Goal: Complete application form: Complete application form

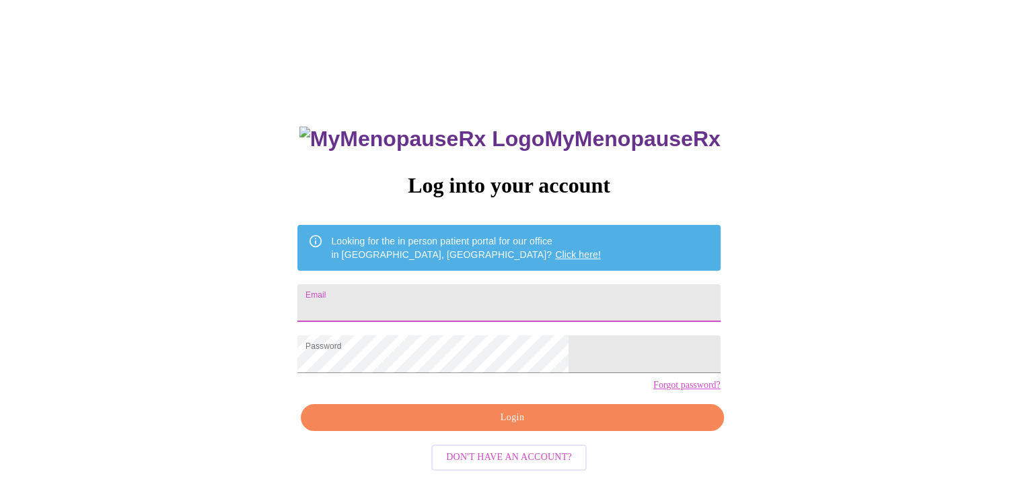
click at [433, 299] on input "Email" at bounding box center [508, 303] width 423 height 38
type input "[EMAIL_ADDRESS][DOMAIN_NAME]"
click at [504, 426] on span "Login" at bounding box center [512, 417] width 392 height 17
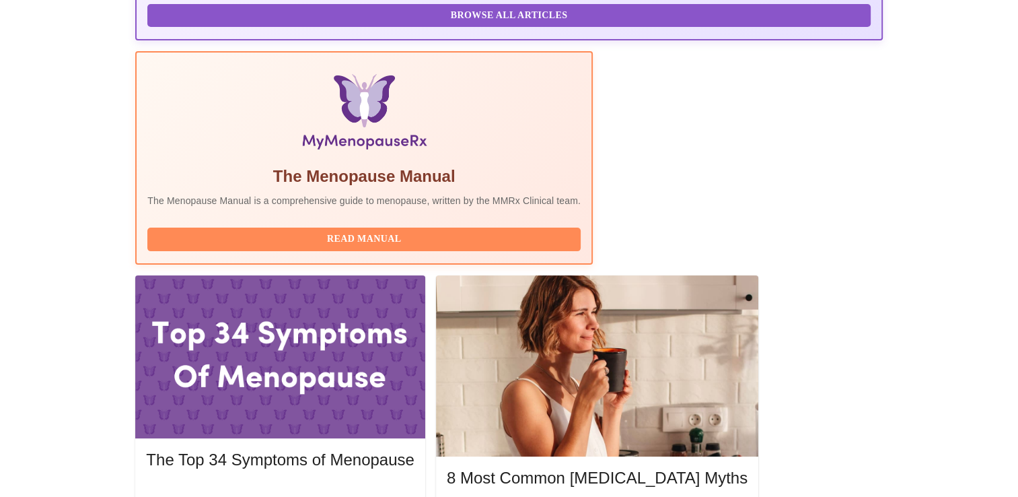
scroll to position [404, 0]
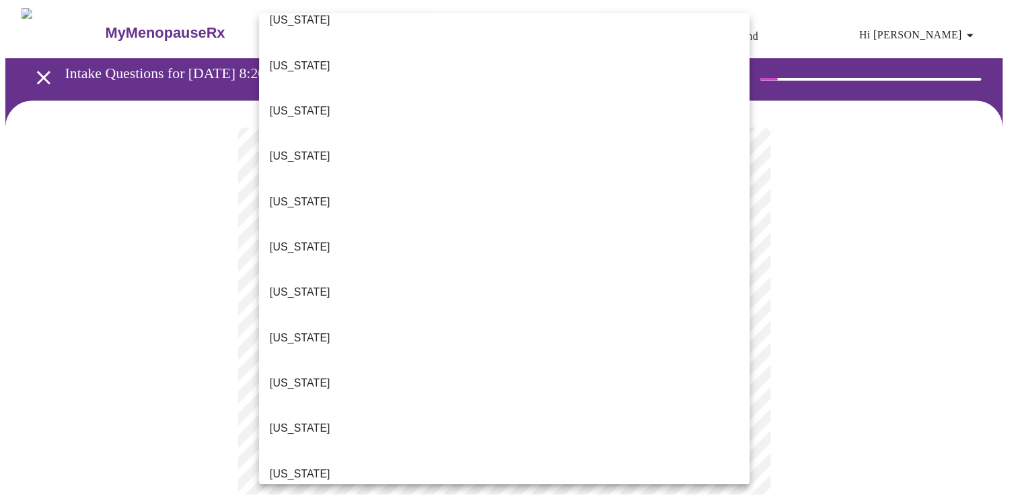
scroll to position [808, 0]
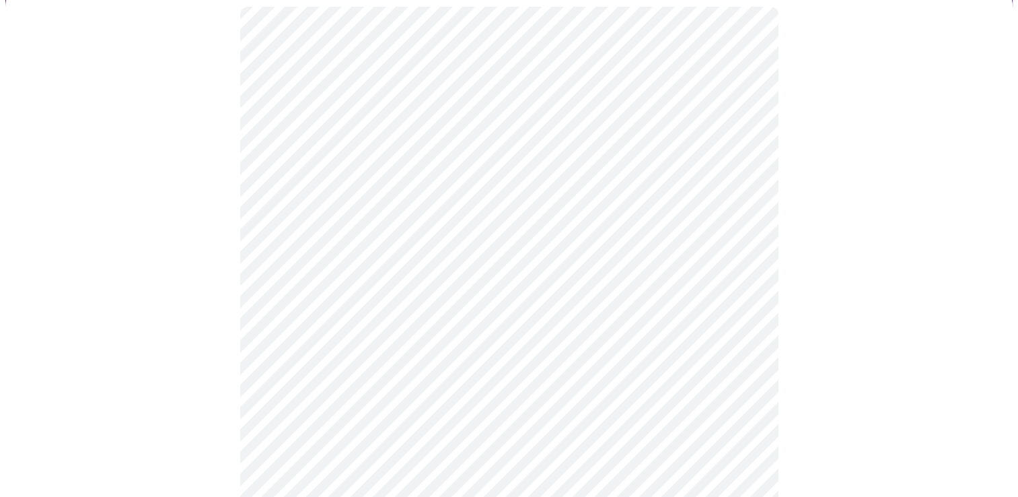
scroll to position [135, 0]
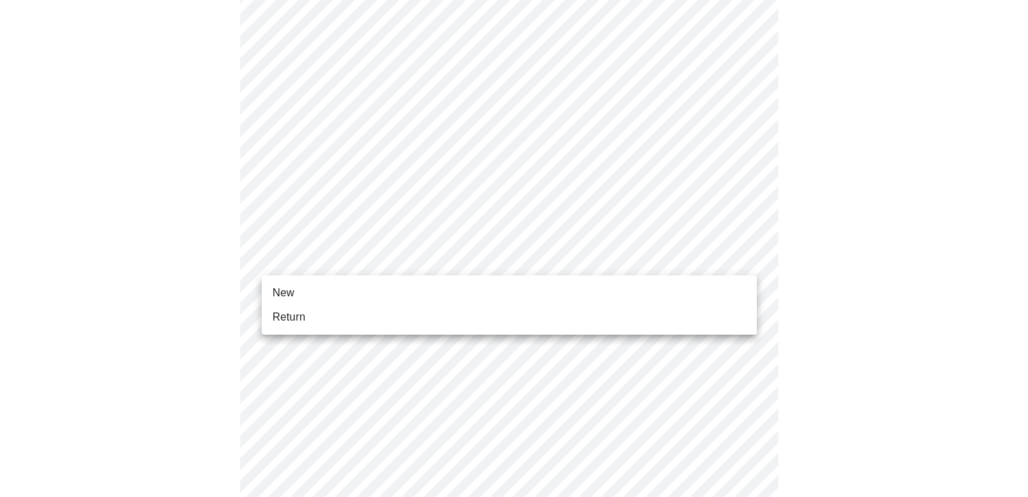
click at [741, 256] on body "MyMenopauseRx Appointments Messaging Labs Uploads Medications Community Refer a…" at bounding box center [514, 481] width 1018 height 1220
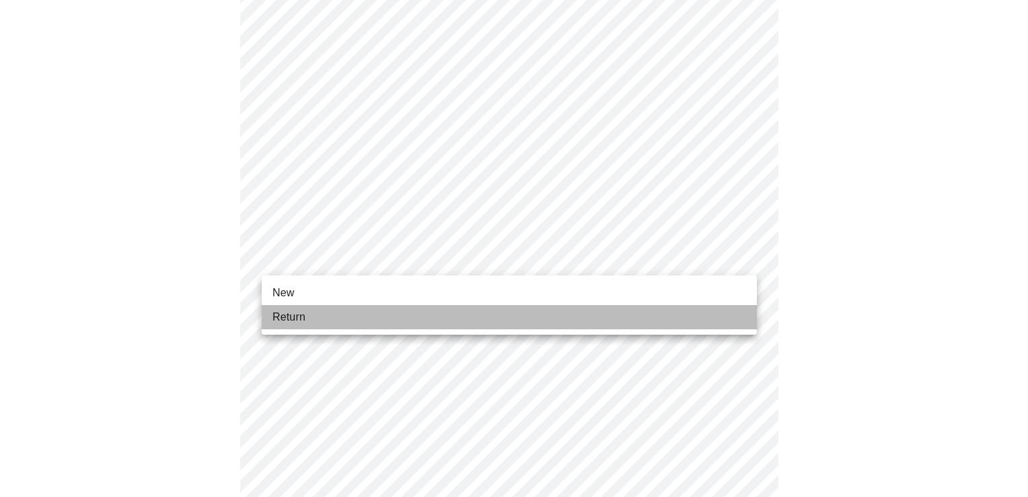
click at [678, 317] on li "Return" at bounding box center [509, 317] width 495 height 24
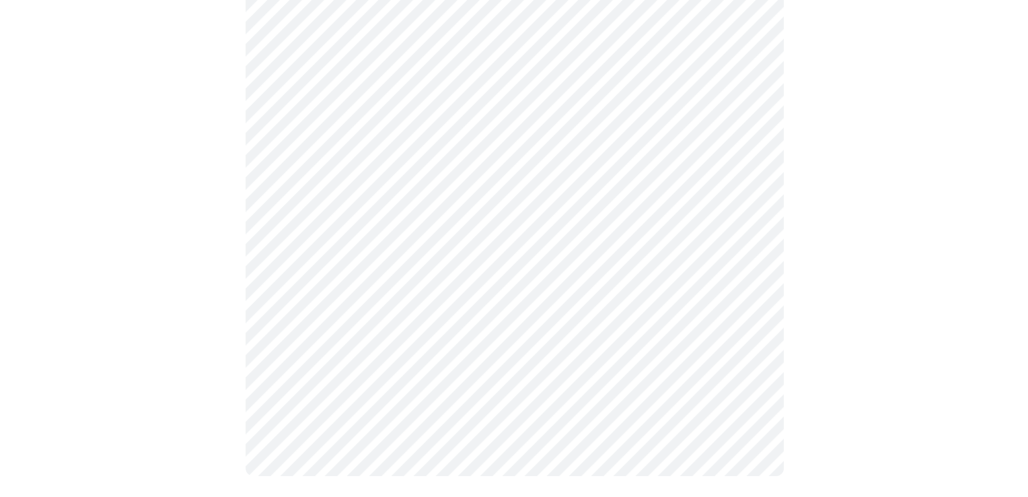
scroll to position [0, 0]
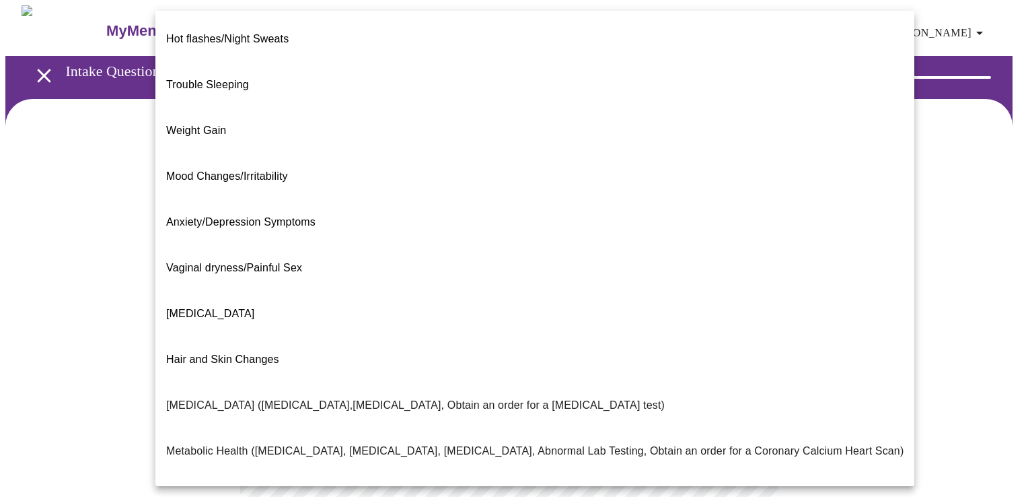
click at [741, 276] on body "MyMenopauseRx Appointments Messaging Labs Uploads Medications Community Refer a…" at bounding box center [514, 409] width 1018 height 808
click at [904, 164] on div at bounding box center [514, 248] width 1028 height 497
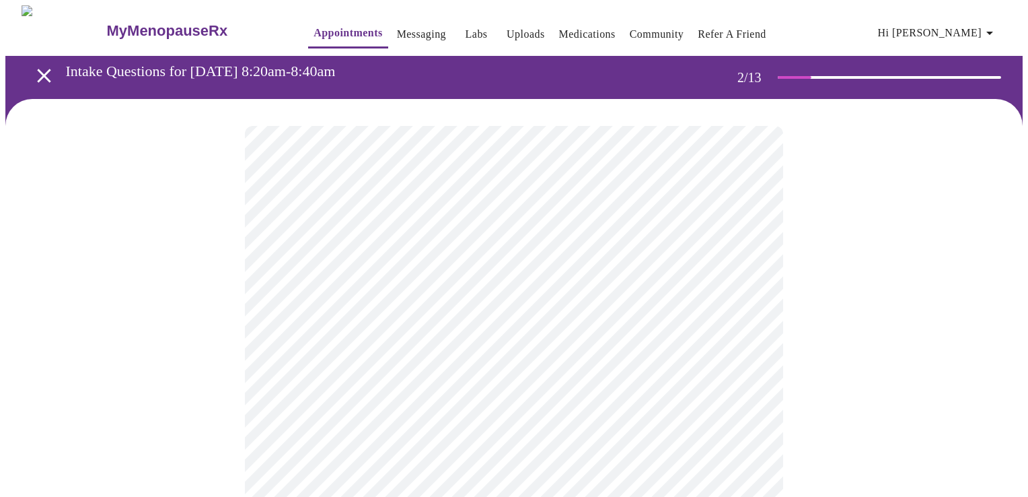
click at [745, 274] on body "MyMenopauseRx Appointments Messaging Labs Uploads Medications Community Refer a…" at bounding box center [514, 409] width 1018 height 808
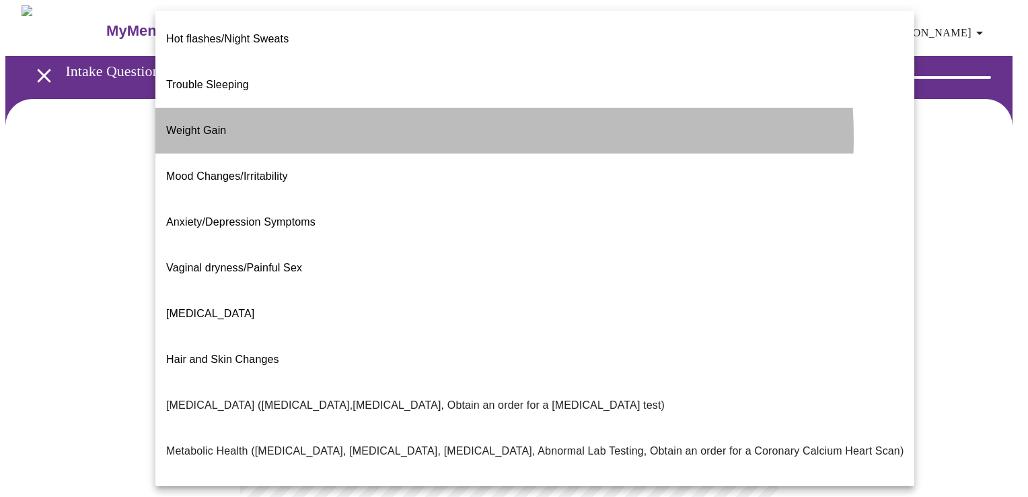
click at [390, 116] on li "Weight Gain" at bounding box center [534, 131] width 759 height 46
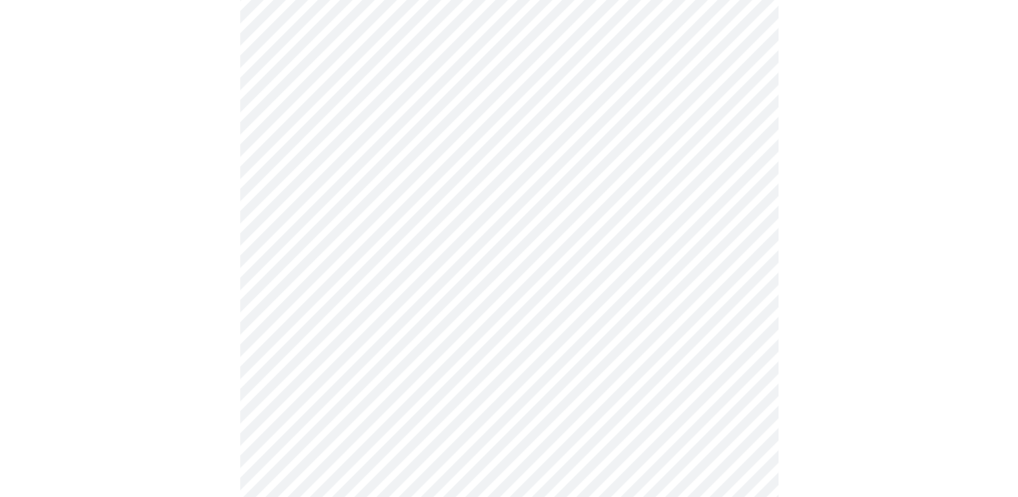
scroll to position [202, 0]
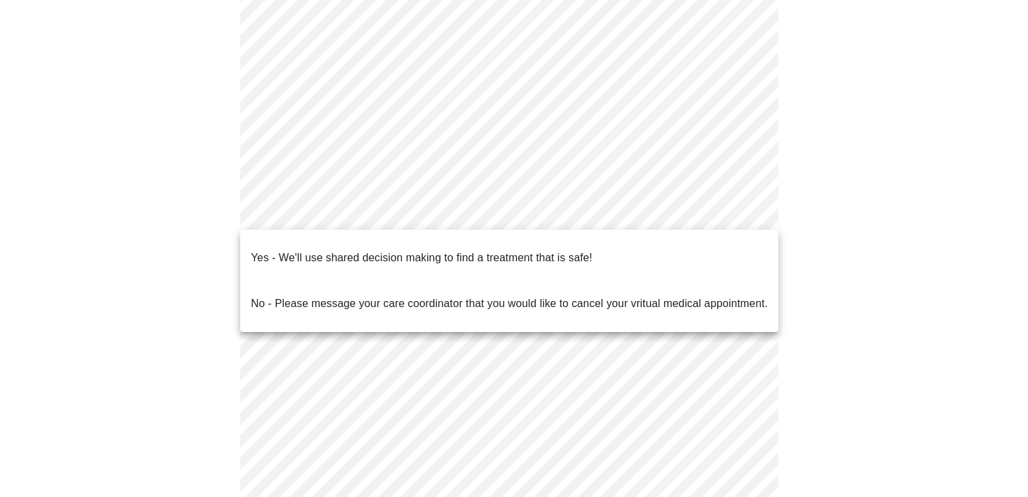
click at [744, 208] on body "MyMenopauseRx Appointments Messaging Labs Uploads Medications Community Refer a…" at bounding box center [514, 203] width 1018 height 800
click at [600, 250] on li "Yes - We'll use shared decision making to find a treatment that is safe!" at bounding box center [509, 258] width 538 height 46
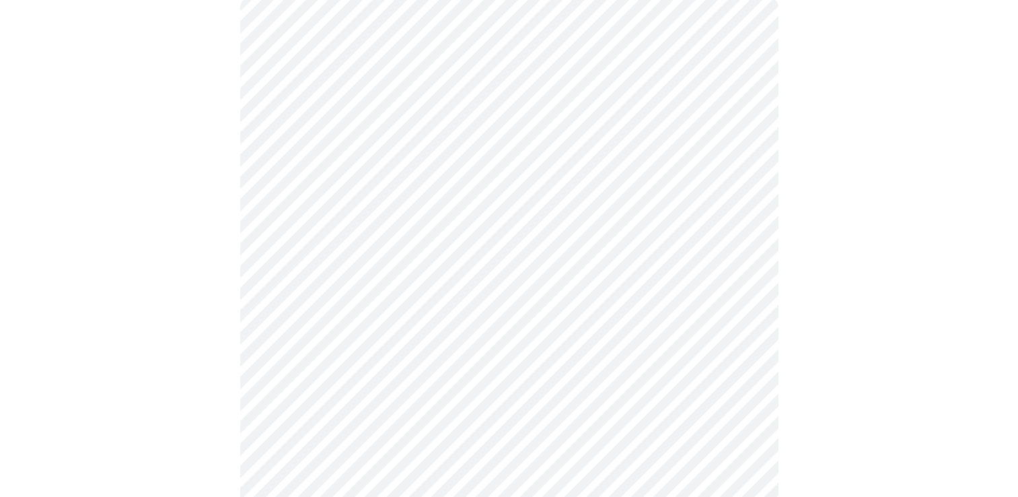
scroll to position [135, 0]
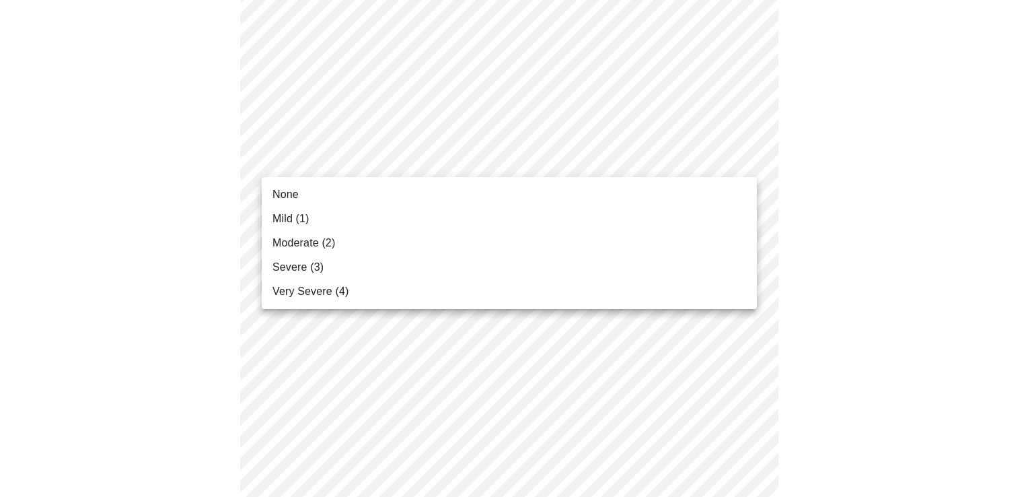
click at [630, 222] on li "Mild (1)" at bounding box center [509, 219] width 495 height 24
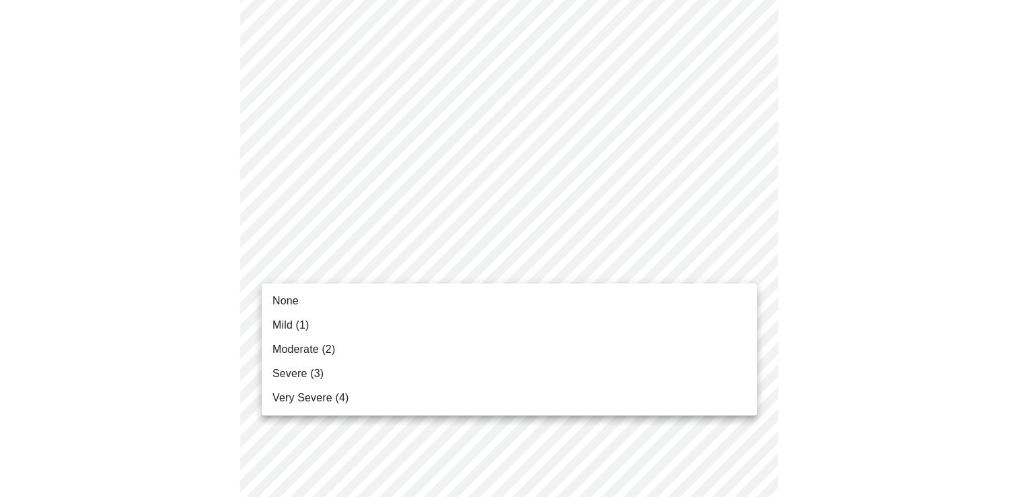
click at [689, 322] on li "Mild (1)" at bounding box center [509, 325] width 495 height 24
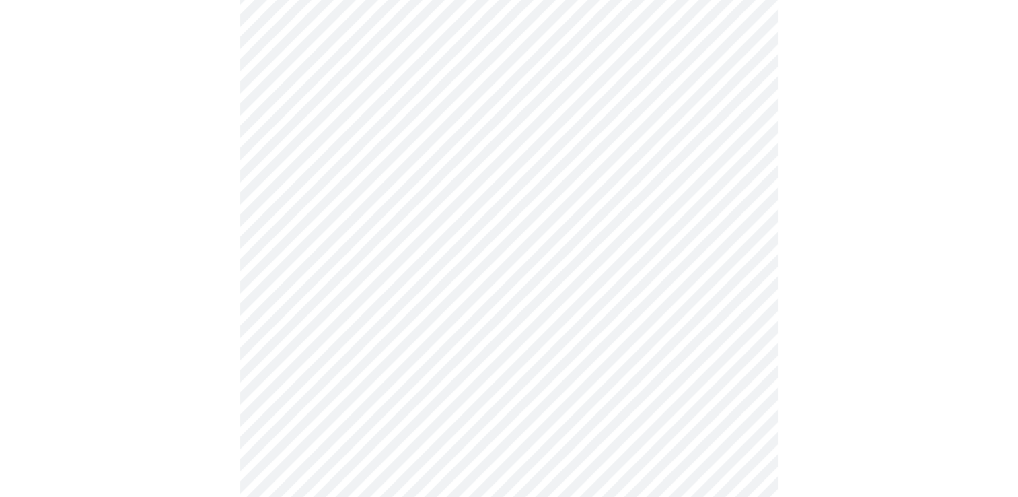
scroll to position [269, 0]
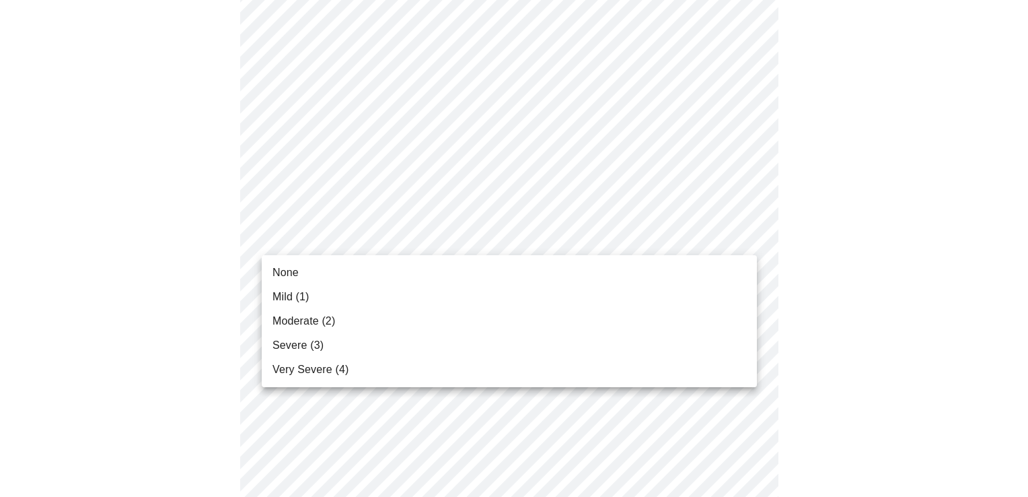
click at [647, 341] on li "Severe (3)" at bounding box center [509, 345] width 495 height 24
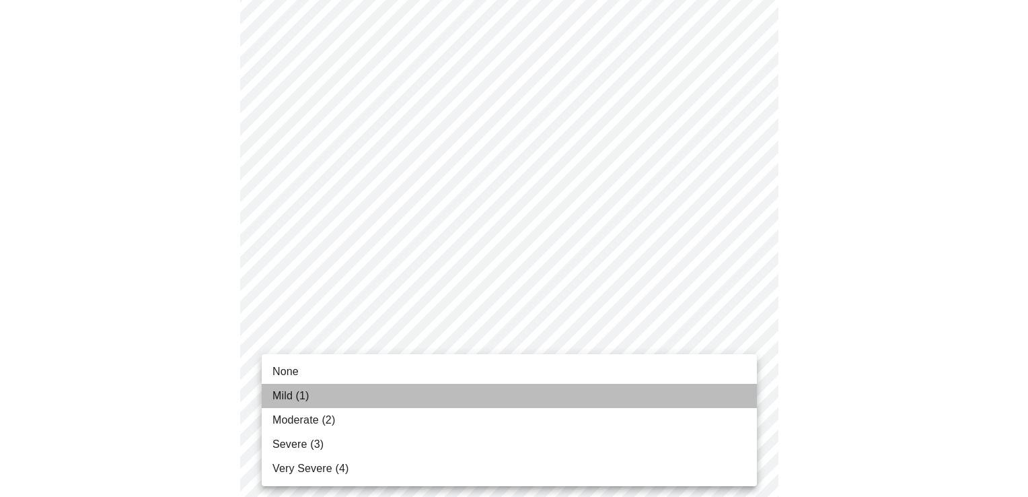
click at [596, 400] on li "Mild (1)" at bounding box center [509, 396] width 495 height 24
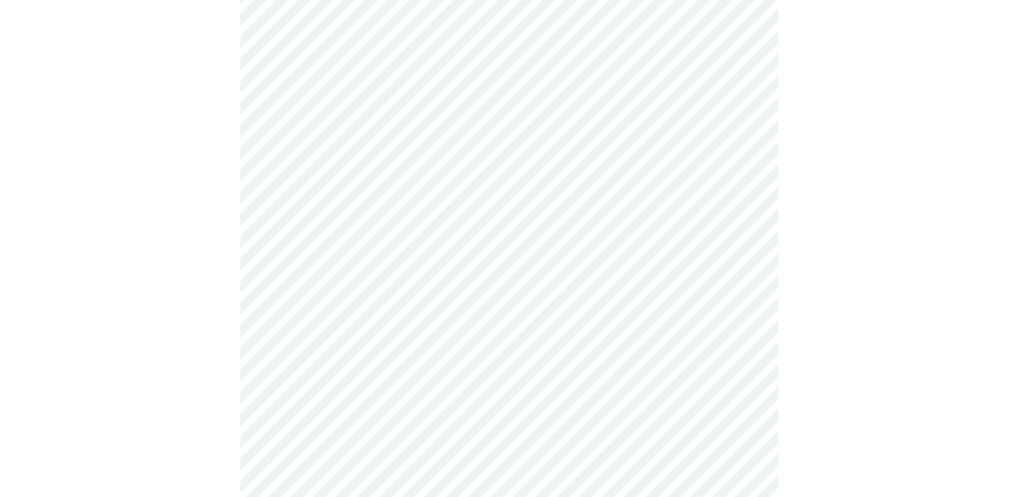
scroll to position [404, 0]
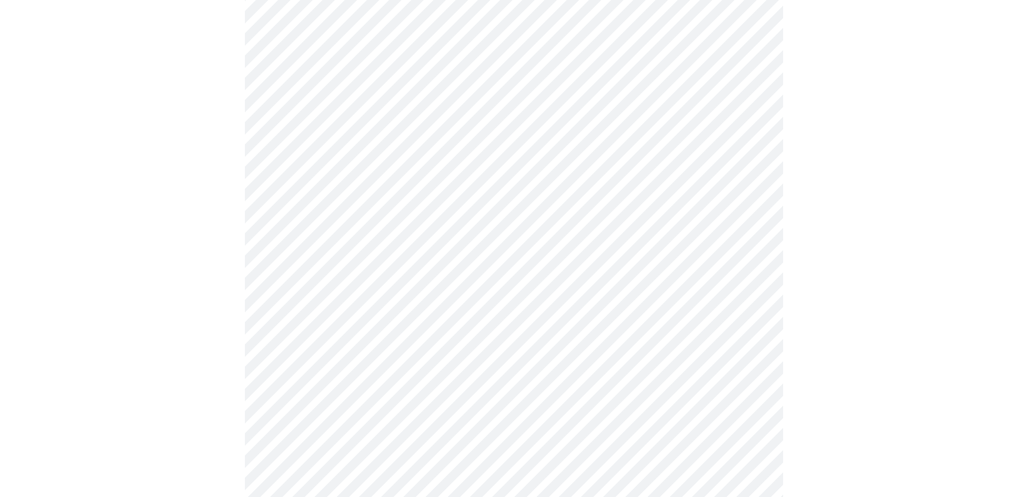
click at [741, 290] on body "MyMenopauseRx Appointments Messaging Labs Uploads Medications Community Refer a…" at bounding box center [514, 459] width 1018 height 1714
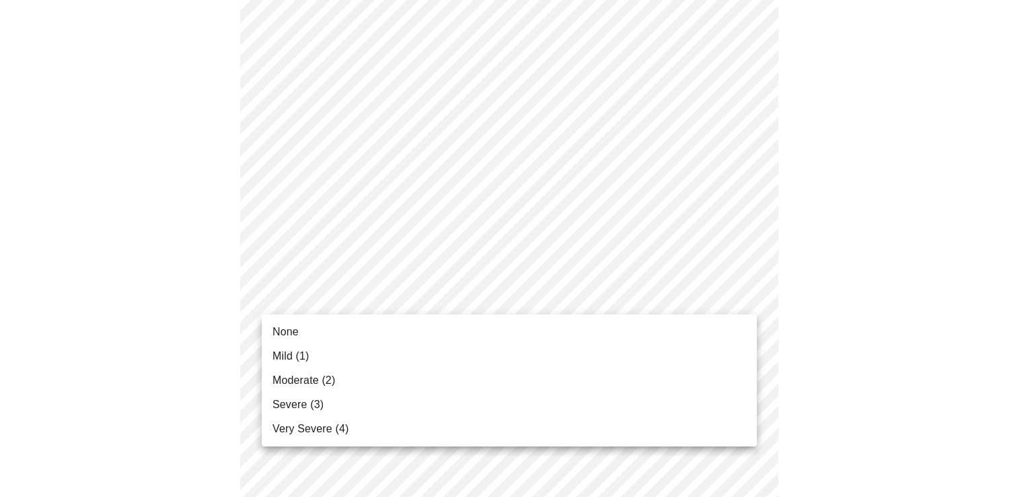
click at [637, 370] on li "Moderate (2)" at bounding box center [509, 380] width 495 height 24
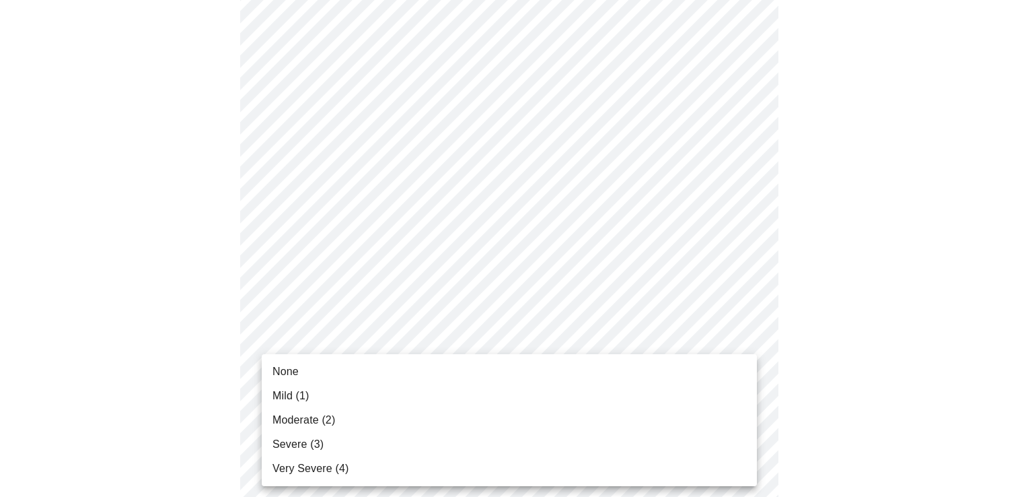
click at [740, 380] on body "MyMenopauseRx Appointments Messaging Labs Uploads Medications Community Refer a…" at bounding box center [514, 449] width 1018 height 1695
click at [700, 419] on li "Moderate (2)" at bounding box center [509, 420] width 495 height 24
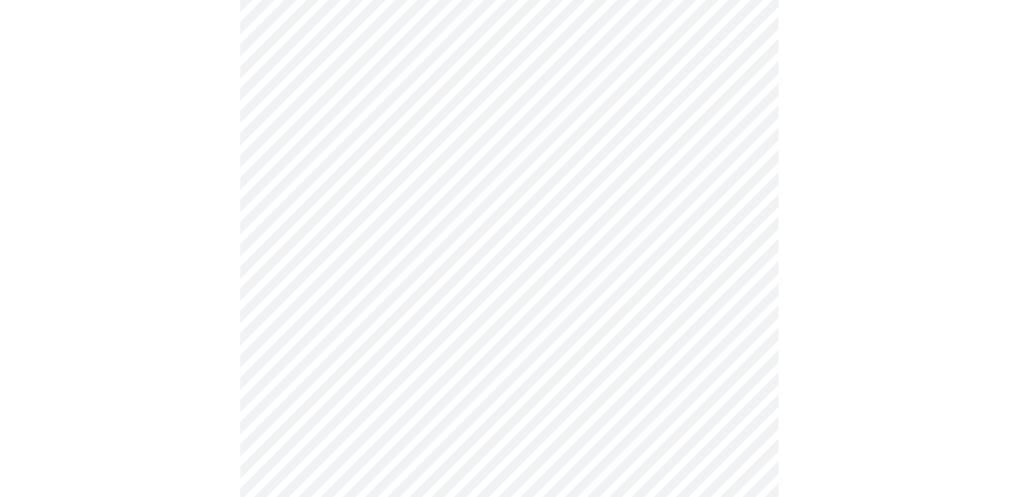
scroll to position [606, 0]
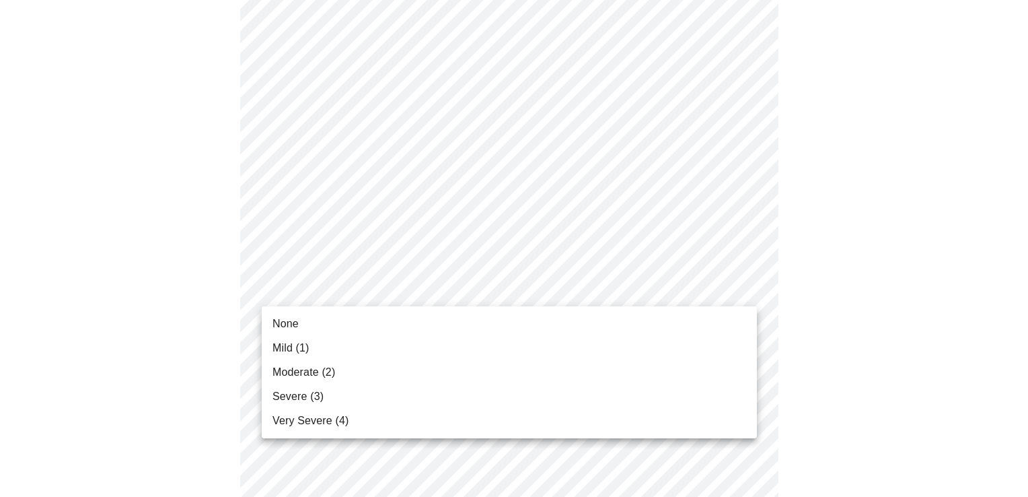
click at [746, 287] on body "MyMenopauseRx Appointments Messaging Labs Uploads Medications Community Refer a…" at bounding box center [514, 238] width 1018 height 1676
click at [651, 398] on li "Severe (3)" at bounding box center [509, 396] width 495 height 24
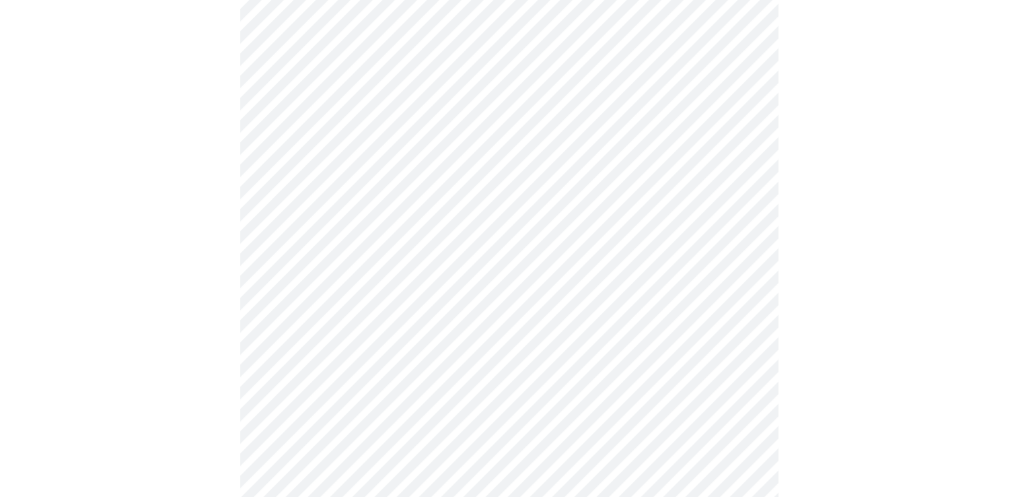
scroll to position [740, 0]
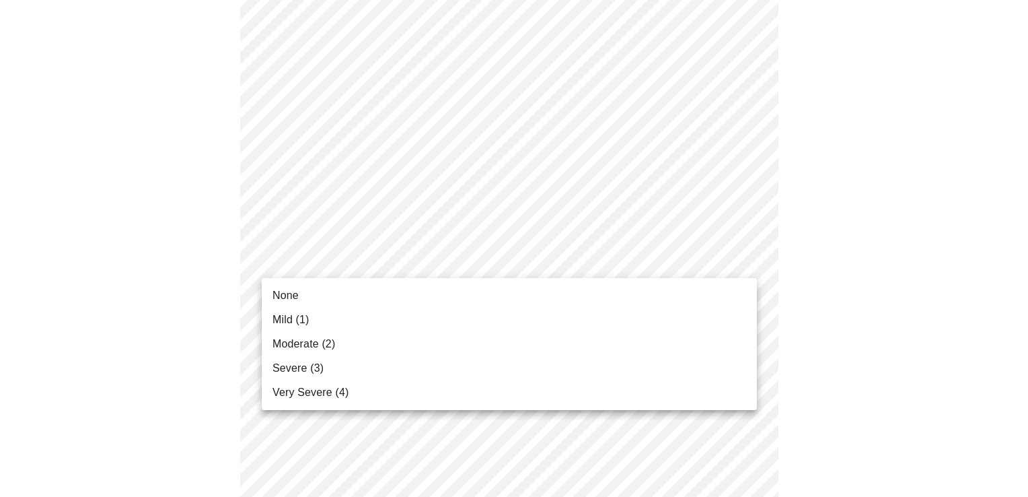
click at [743, 254] on body "MyMenopauseRx Appointments Messaging Labs Uploads Medications Community Refer a…" at bounding box center [514, 94] width 1018 height 1658
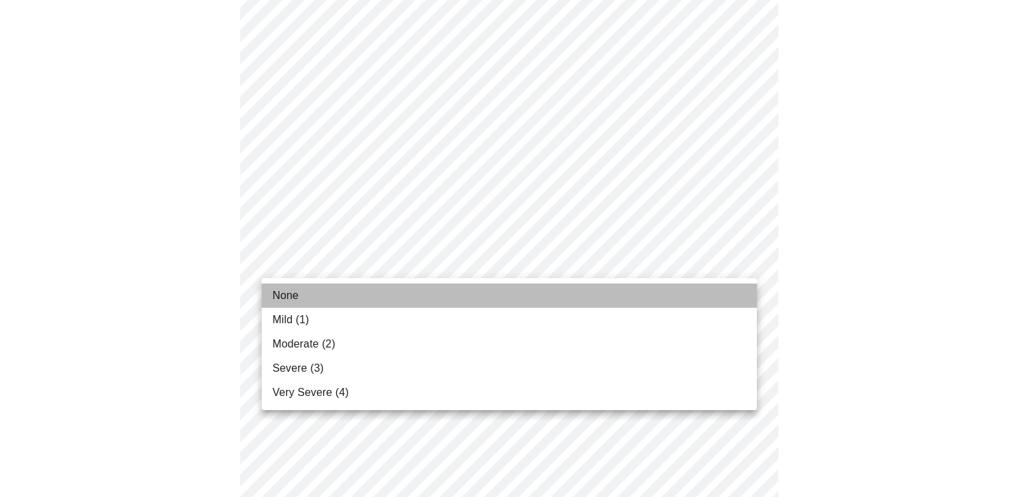
click at [664, 298] on li "None" at bounding box center [509, 295] width 495 height 24
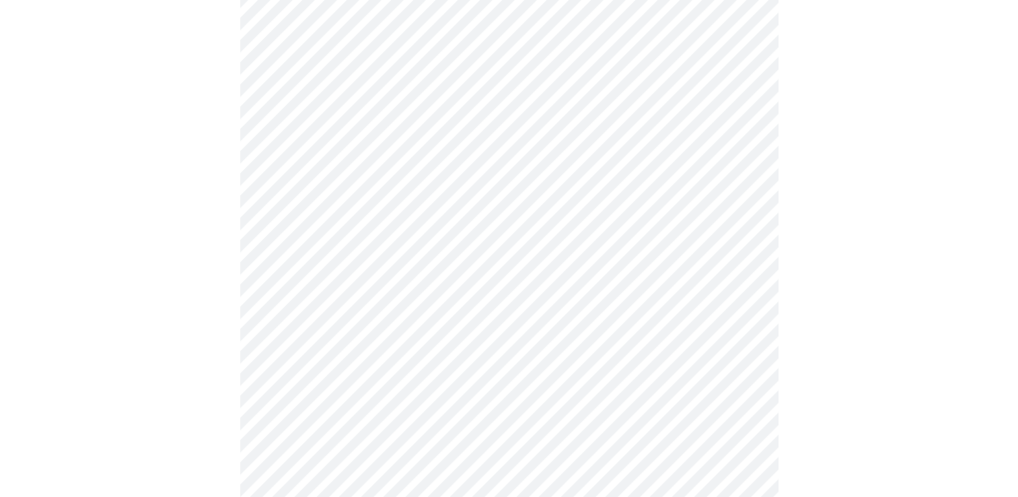
scroll to position [808, 0]
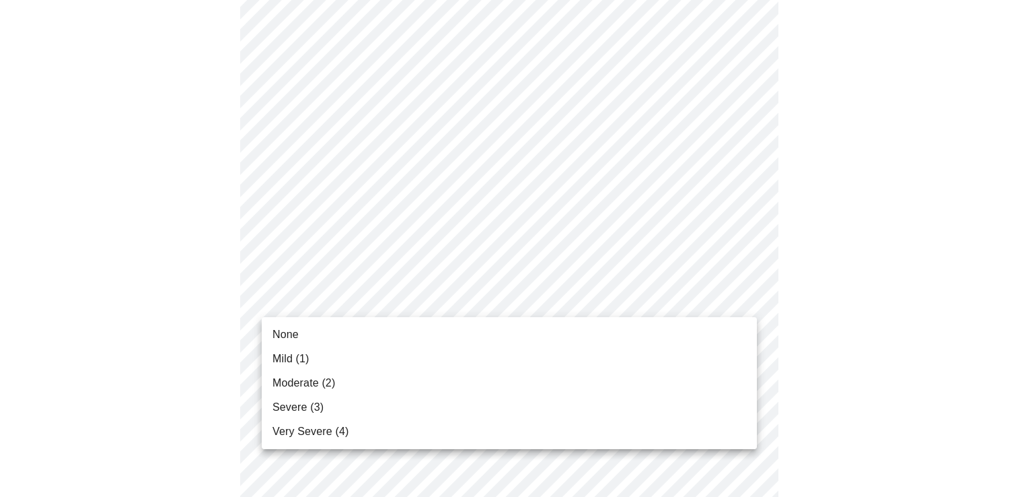
click at [742, 296] on body "MyMenopauseRx Appointments Messaging Labs Uploads Medications Community Refer a…" at bounding box center [514, 17] width 1018 height 1639
click at [704, 349] on li "Mild (1)" at bounding box center [509, 359] width 495 height 24
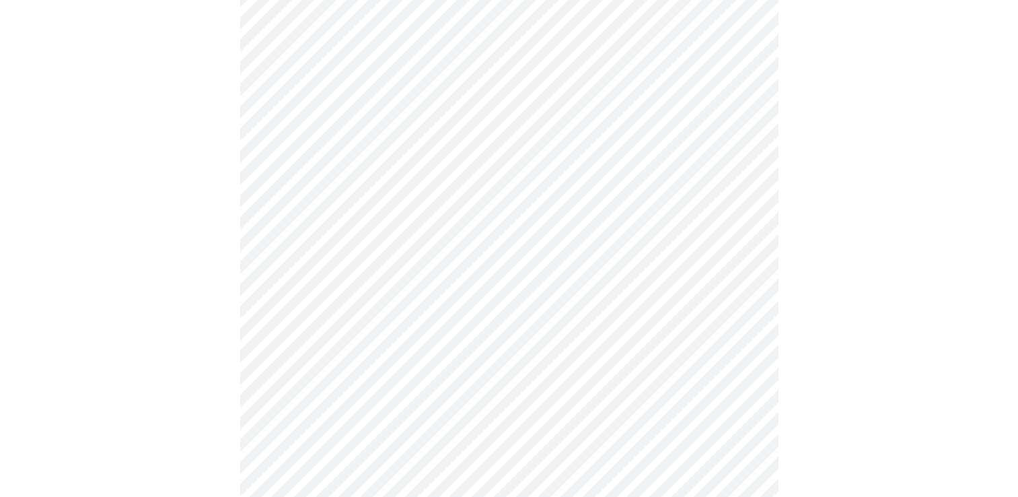
scroll to position [942, 0]
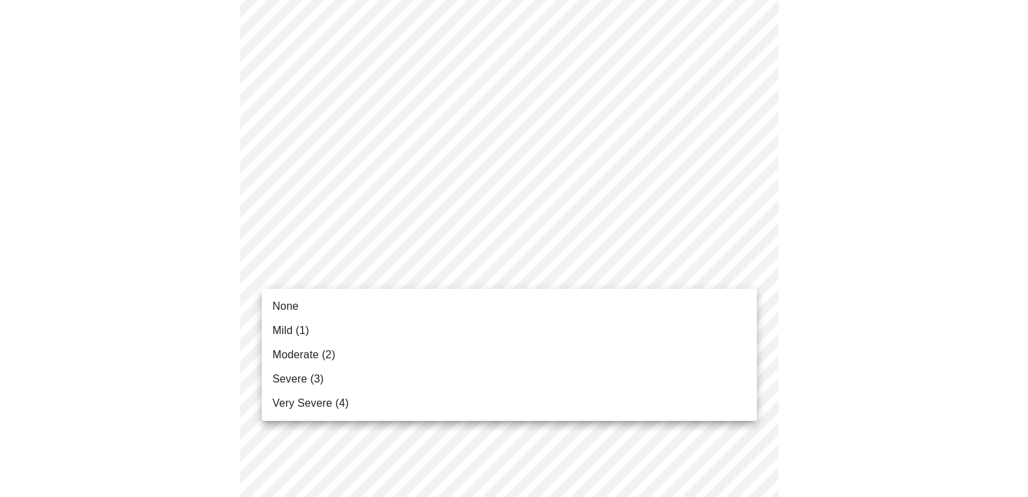
click at [718, 307] on li "None" at bounding box center [509, 306] width 495 height 24
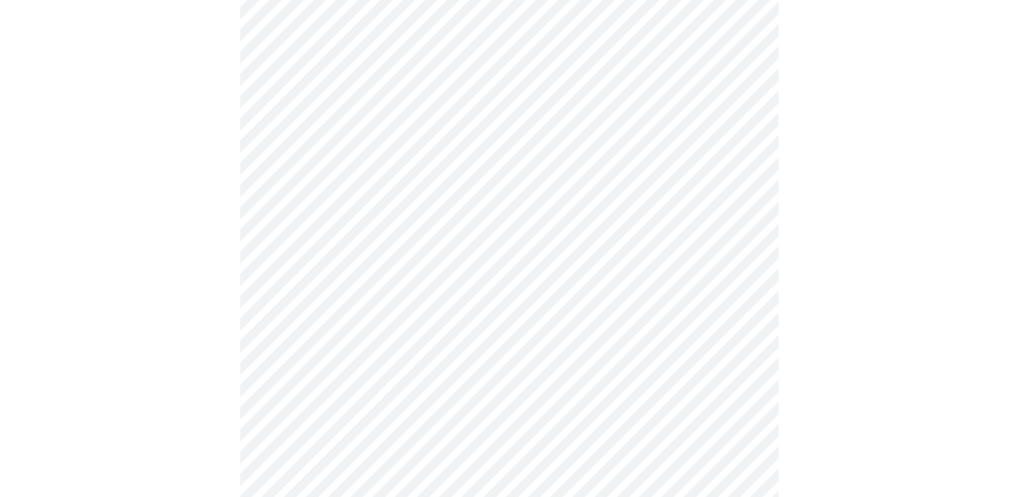
scroll to position [1077, 0]
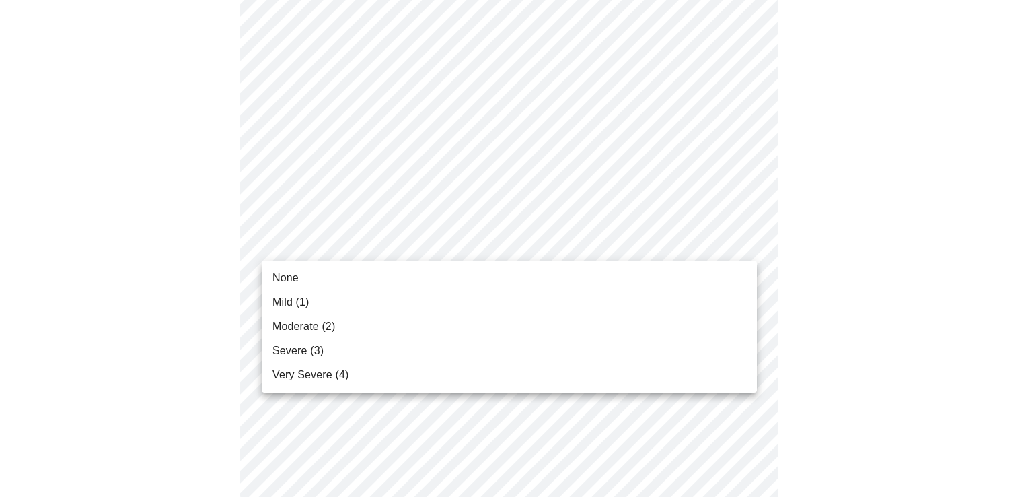
click at [700, 324] on li "Moderate (2)" at bounding box center [509, 326] width 495 height 24
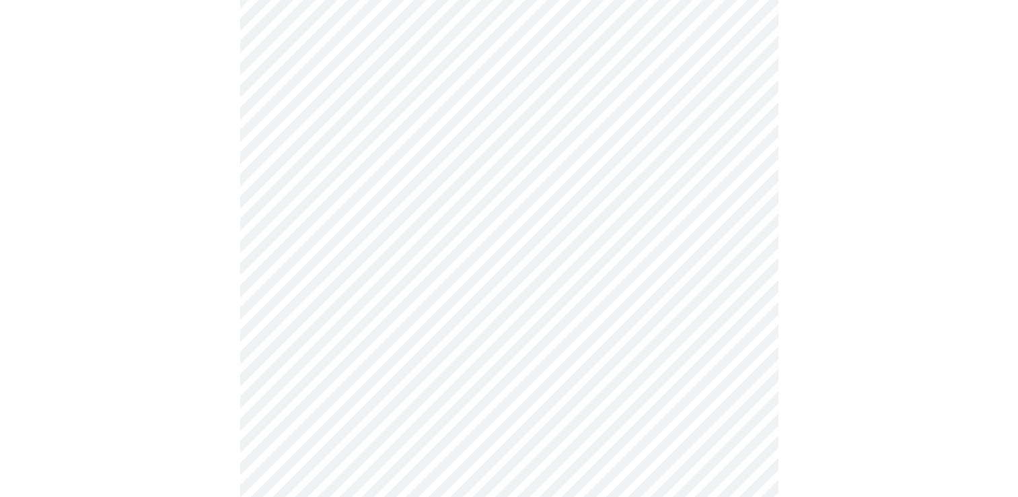
scroll to position [606, 0]
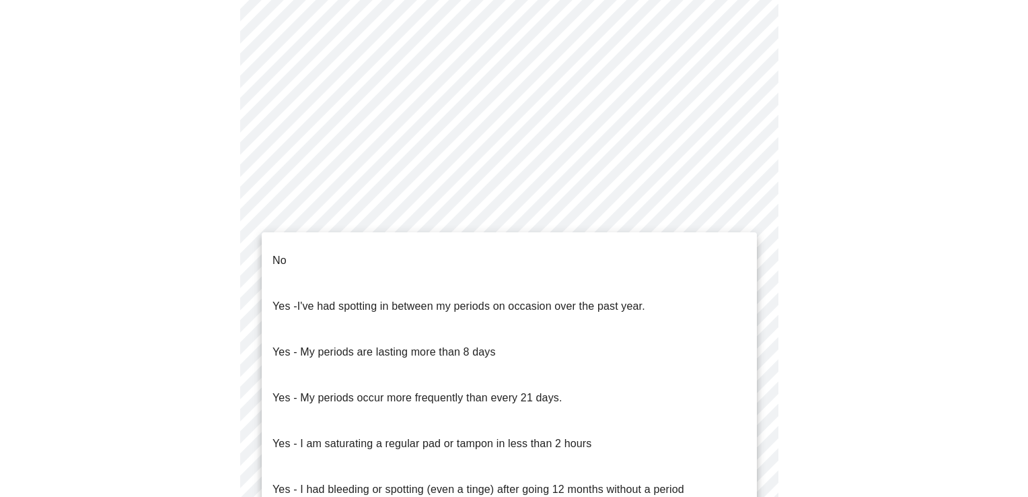
click at [741, 211] on body "MyMenopauseRx Appointments Messaging Labs Uploads Medications Community Refer a…" at bounding box center [514, 63] width 1018 height 1327
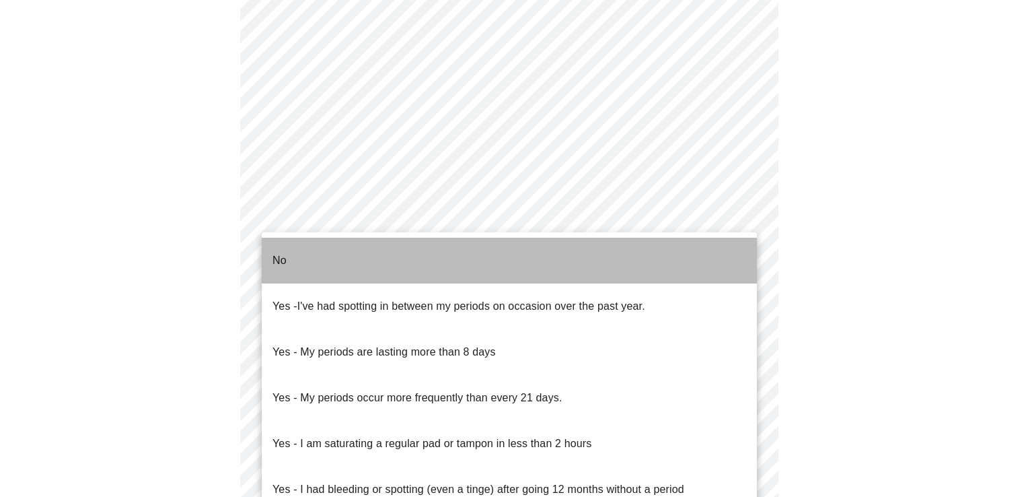
click at [689, 257] on li "No" at bounding box center [509, 261] width 495 height 46
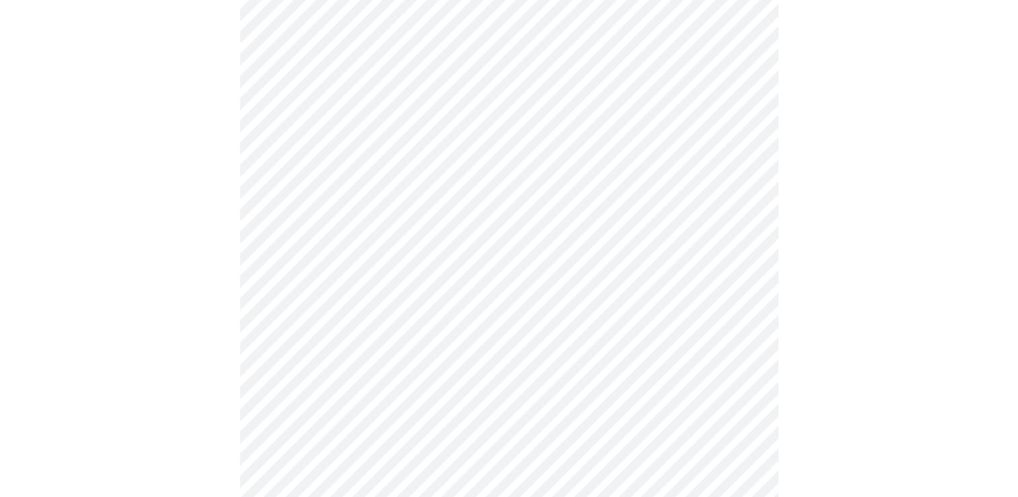
scroll to position [673, 0]
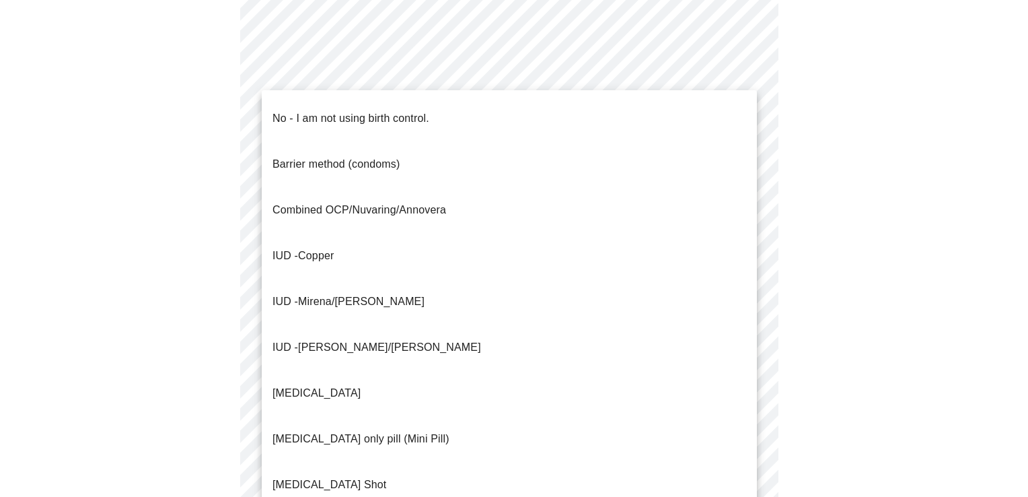
click at [409, 279] on li "IUD - Mirena/[PERSON_NAME]" at bounding box center [509, 302] width 495 height 46
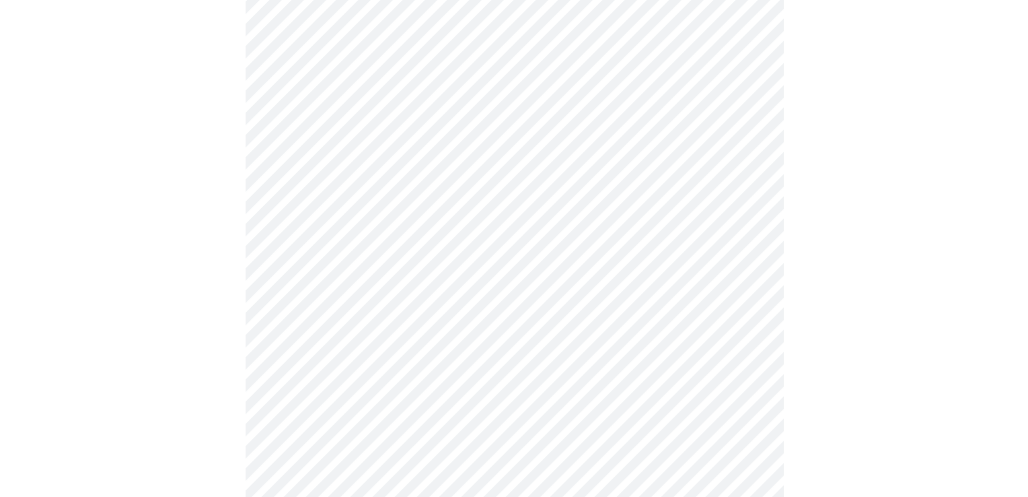
scroll to position [808, 0]
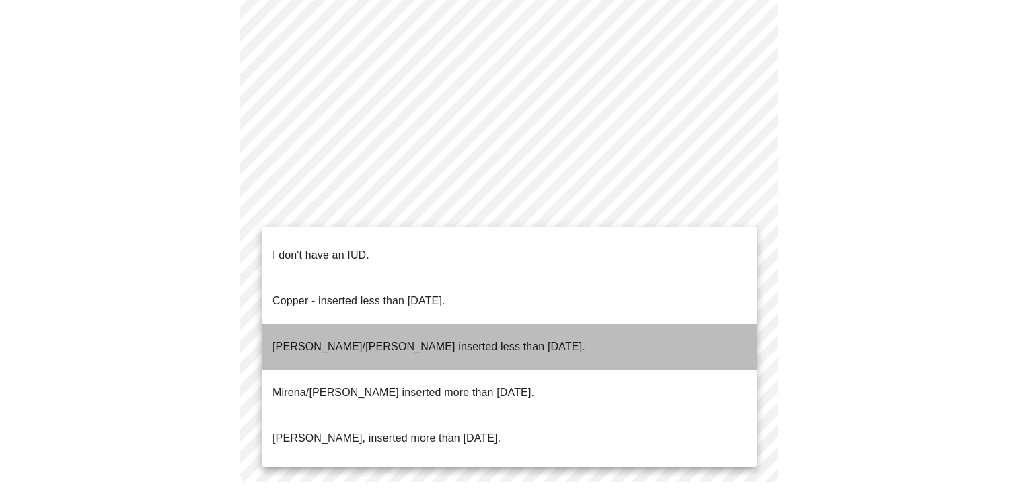
click at [654, 324] on li "[PERSON_NAME]/[PERSON_NAME] inserted less than [DATE]." at bounding box center [509, 347] width 495 height 46
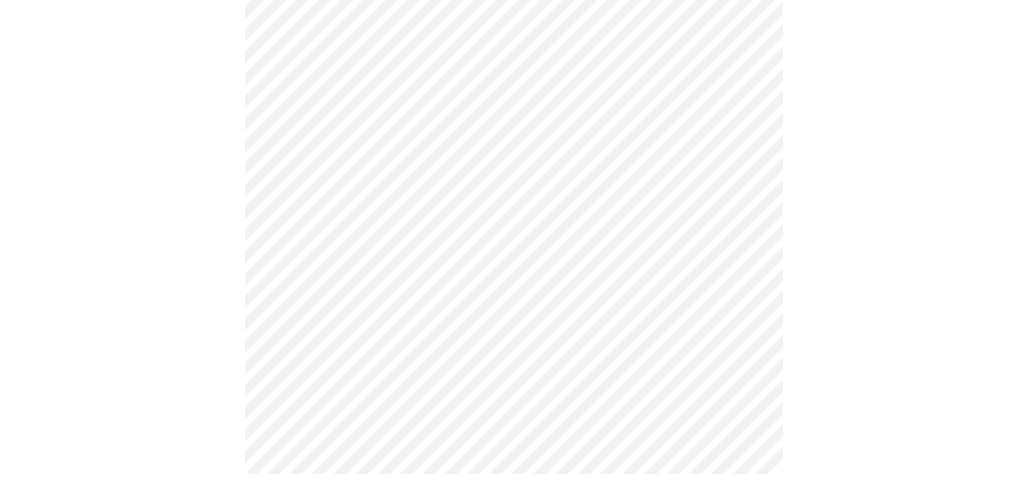
scroll to position [806, 0]
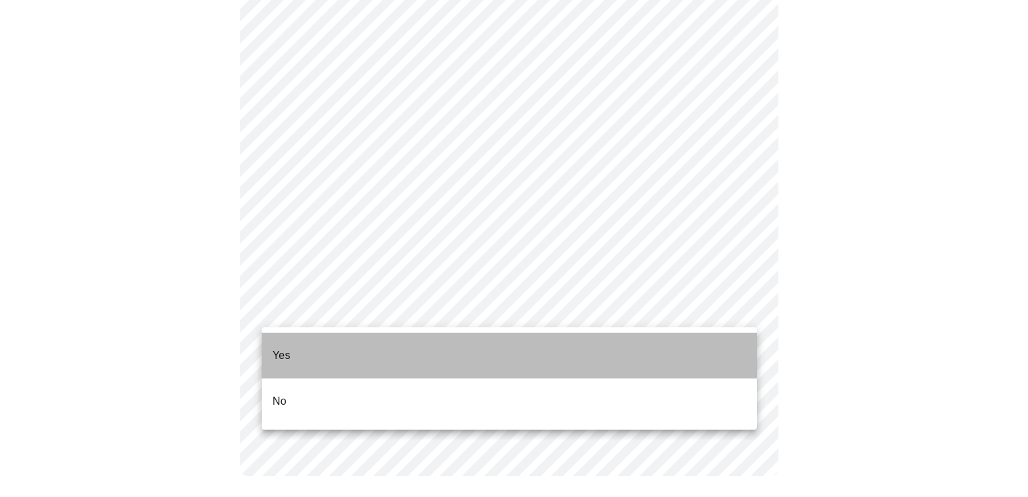
click at [708, 351] on li "Yes" at bounding box center [509, 355] width 495 height 46
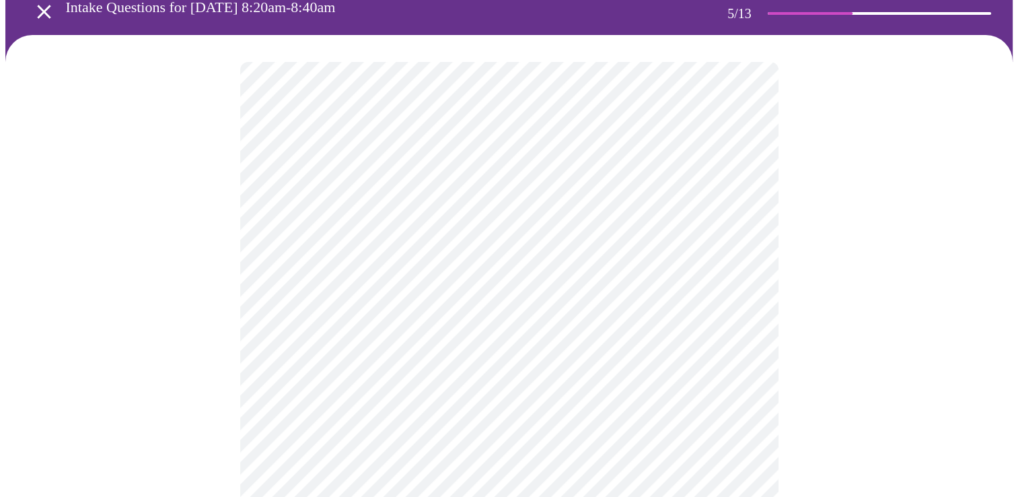
scroll to position [135, 0]
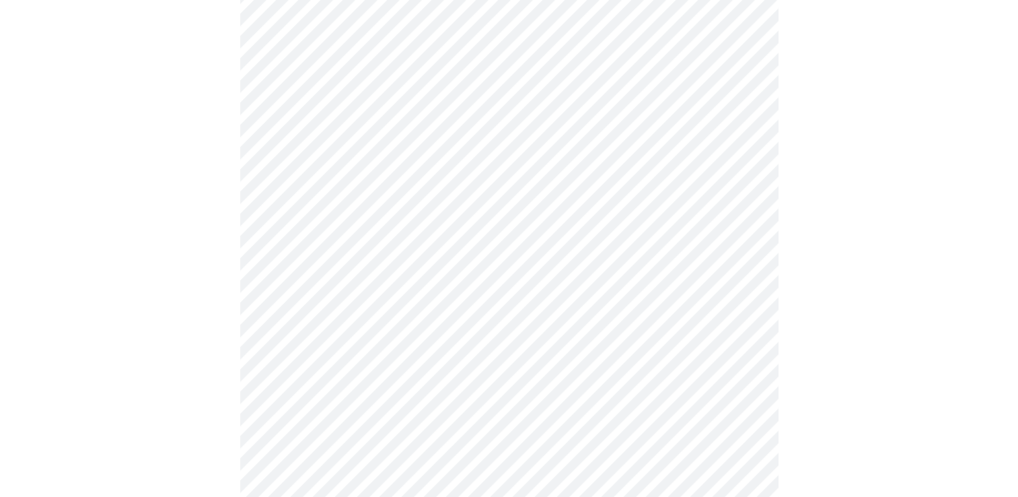
click at [740, 216] on body "MyMenopauseRx Appointments Messaging Labs Uploads Medications Community Refer a…" at bounding box center [508, 368] width 1007 height 994
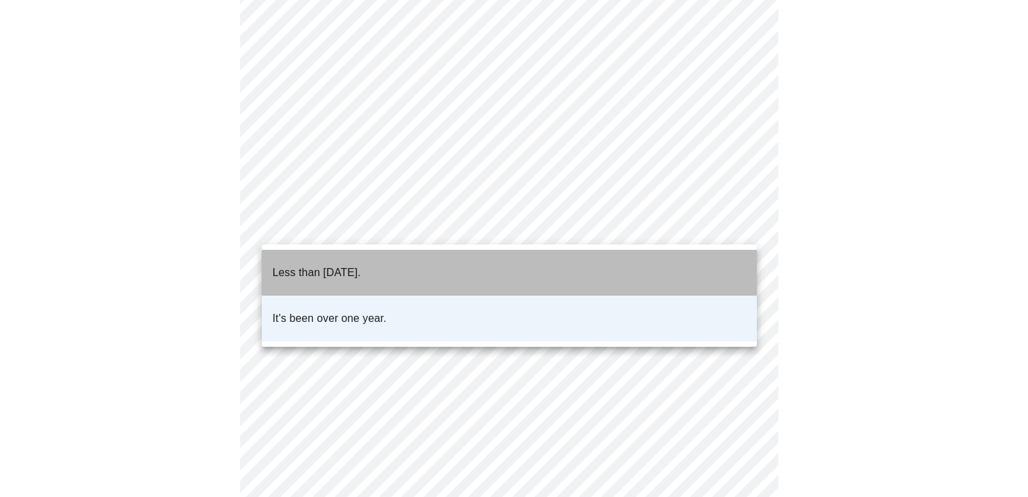
click at [713, 252] on li "Less than [DATE]." at bounding box center [509, 273] width 495 height 46
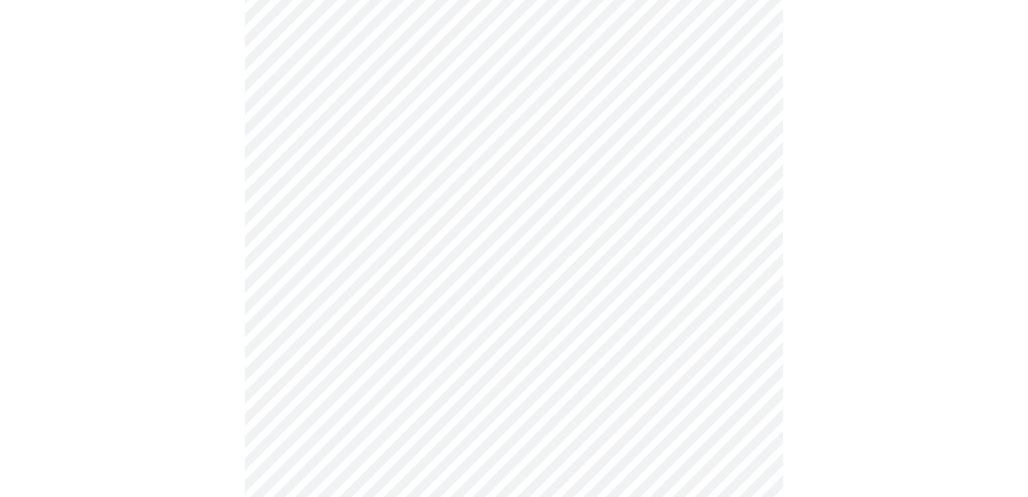
click at [743, 329] on body "MyMenopauseRx Appointments Messaging Labs Uploads Medications Community Refer a…" at bounding box center [514, 368] width 1018 height 994
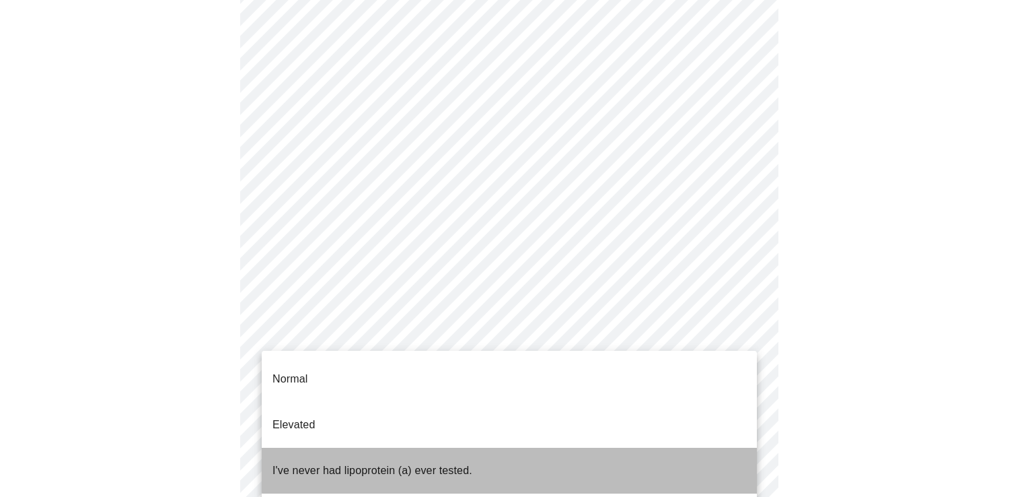
click at [660, 448] on li "I've never had lipoprotein (a) ever tested." at bounding box center [509, 471] width 495 height 46
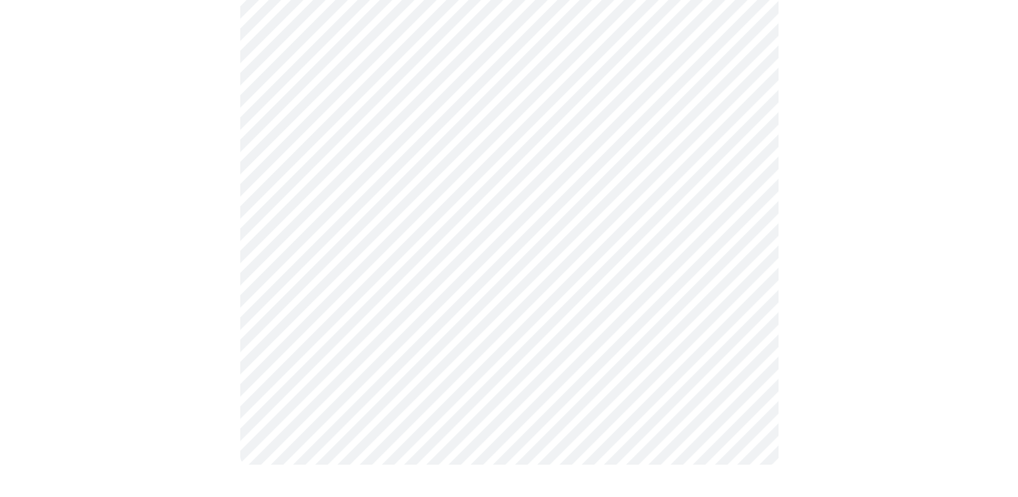
scroll to position [0, 0]
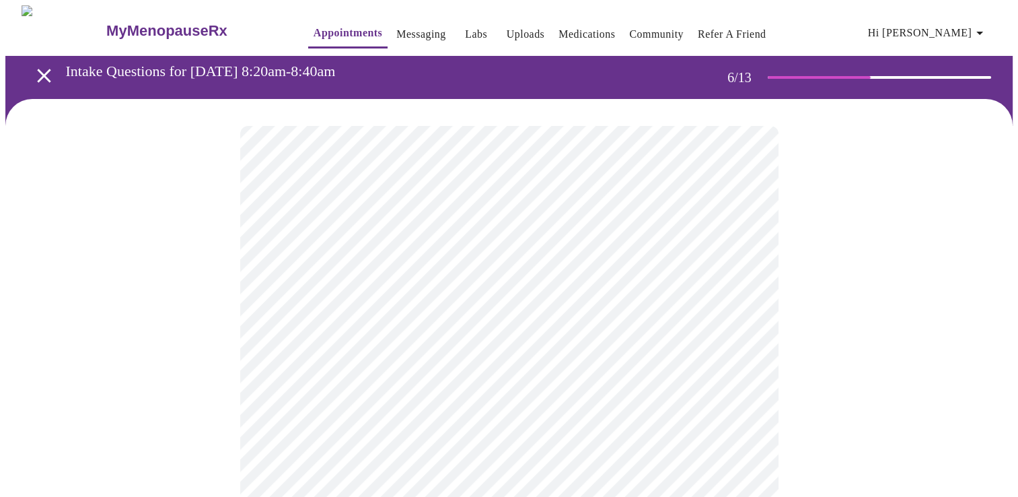
click at [854, 258] on div at bounding box center [508, 407] width 1007 height 616
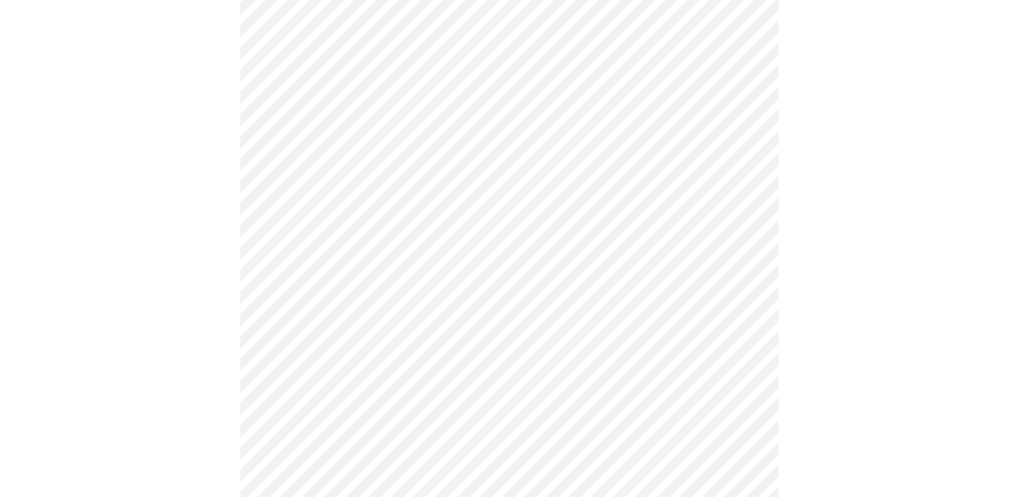
scroll to position [3432, 0]
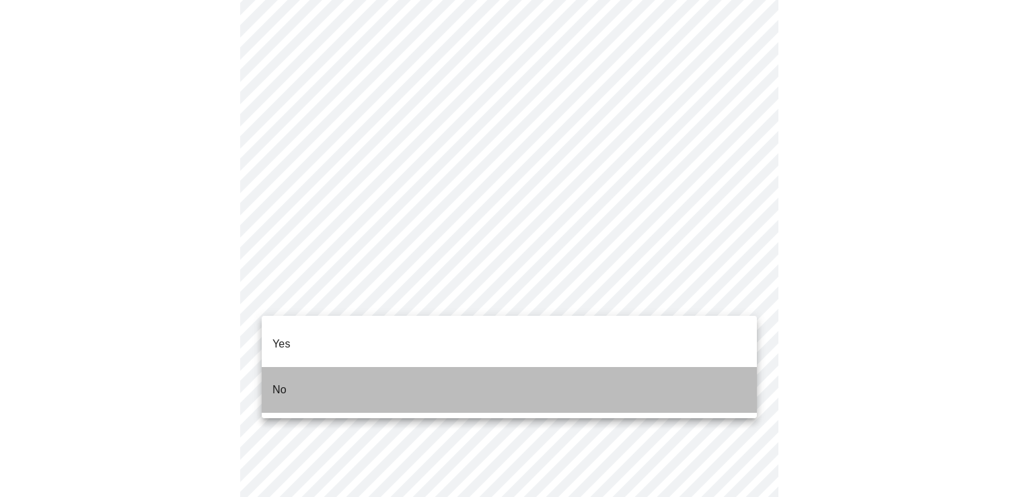
click at [698, 376] on li "No" at bounding box center [509, 390] width 495 height 46
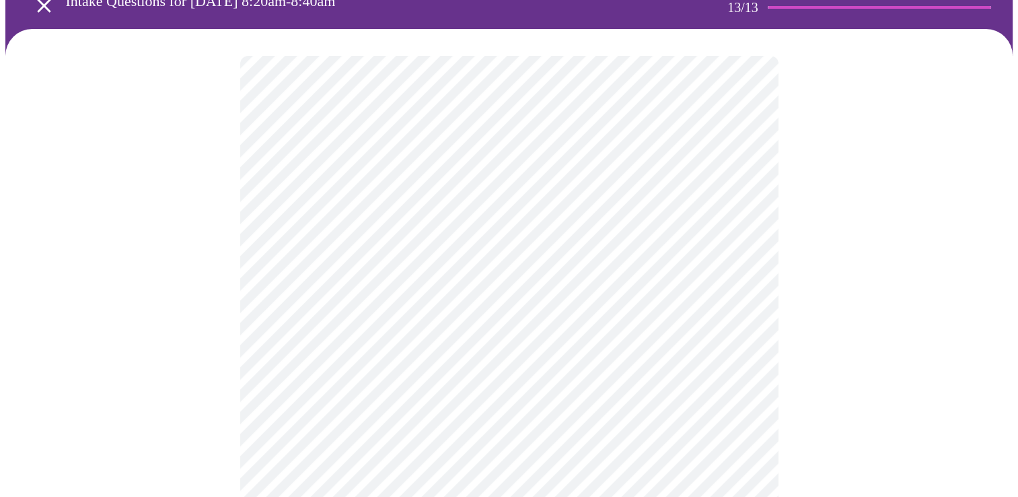
scroll to position [67, 0]
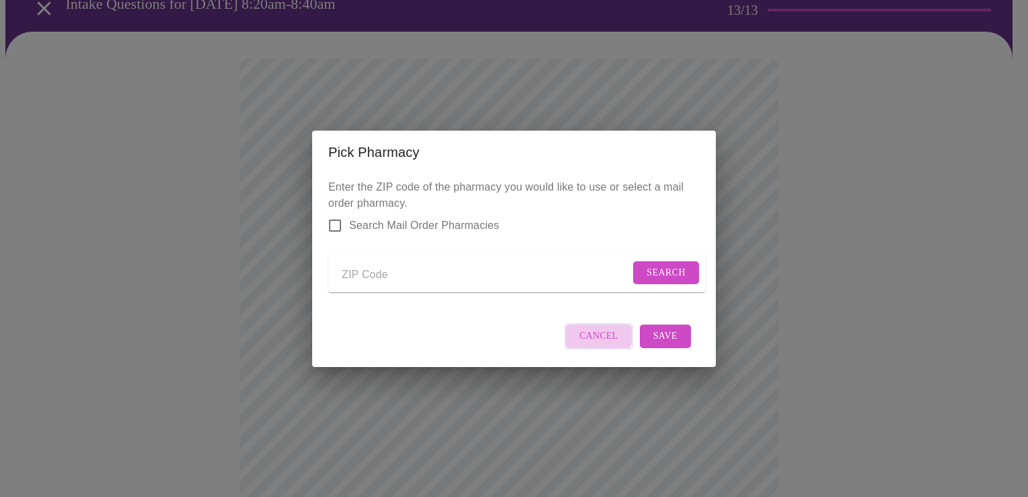
click at [596, 340] on span "Cancel" at bounding box center [598, 336] width 39 height 17
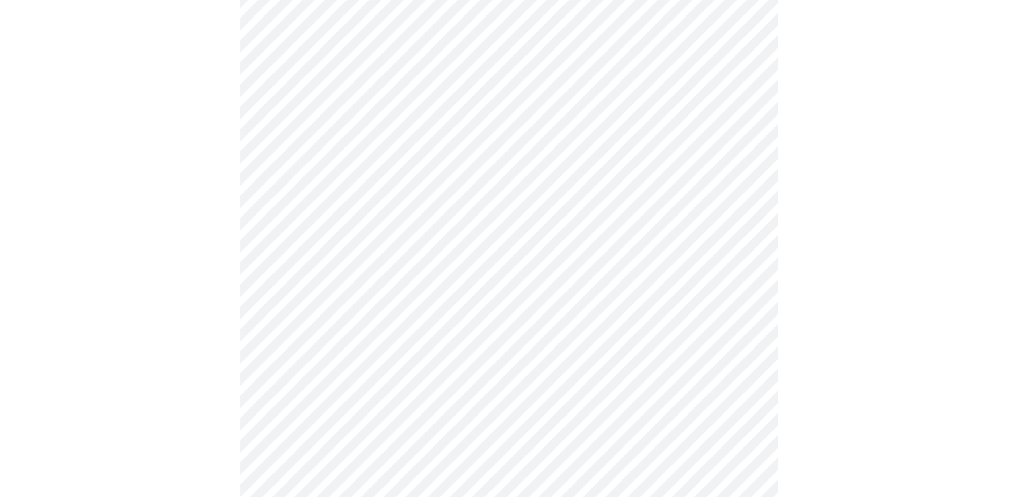
scroll to position [269, 0]
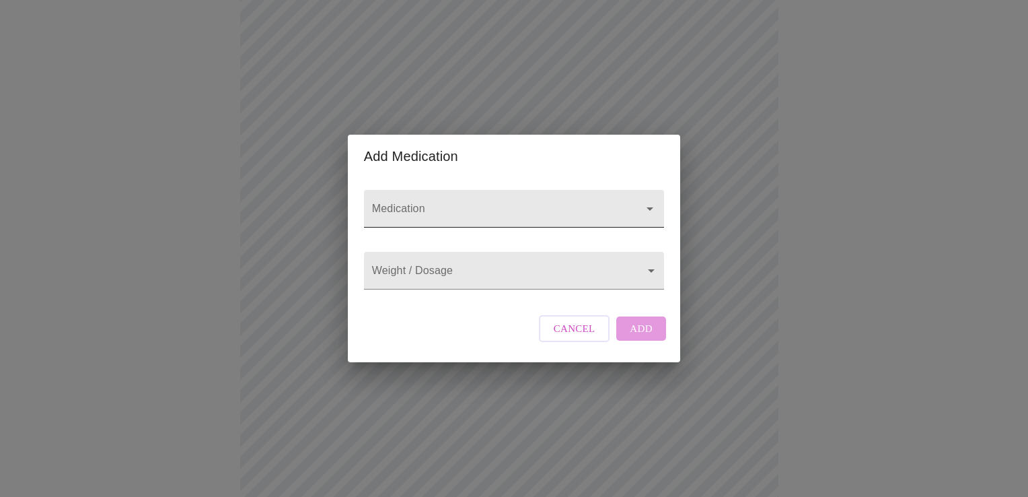
click at [618, 201] on div at bounding box center [514, 209] width 300 height 38
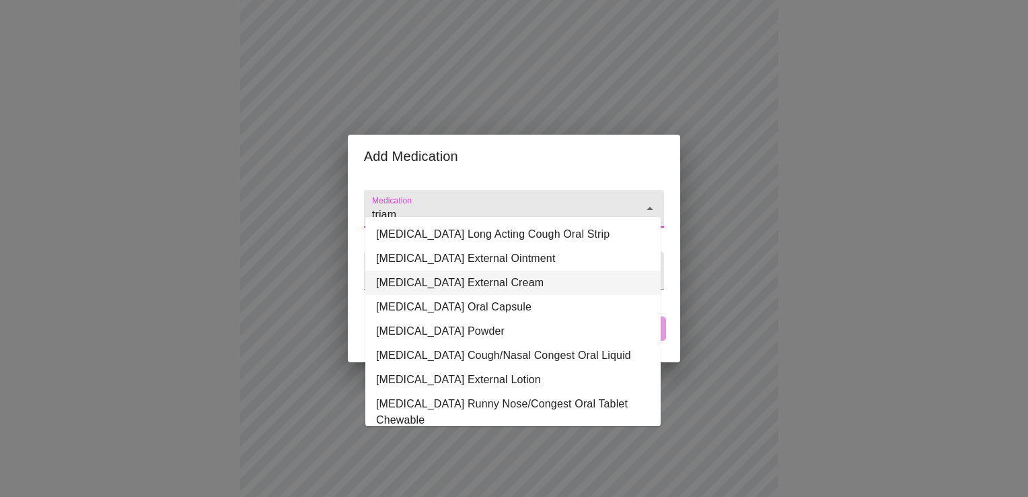
click at [553, 280] on li "[MEDICAL_DATA] External Cream" at bounding box center [512, 283] width 295 height 24
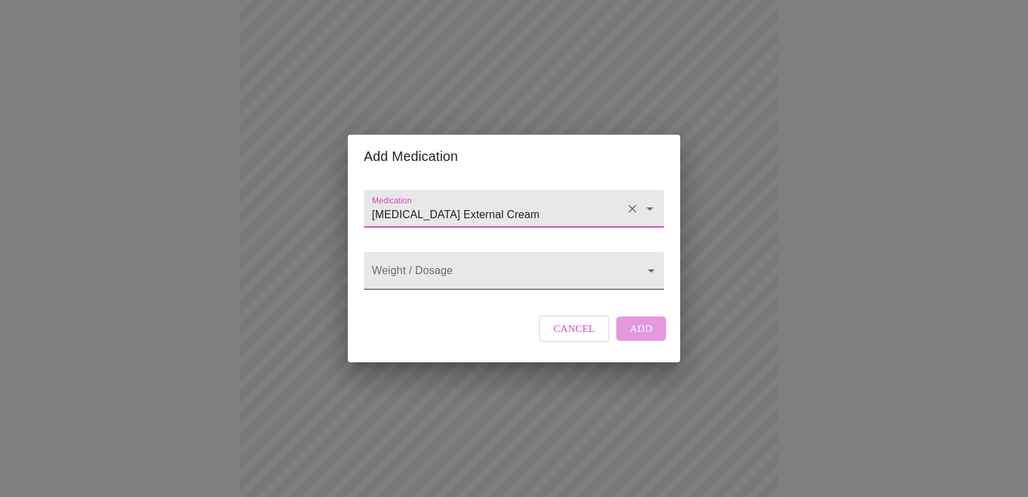
type input "[MEDICAL_DATA] External Cream"
click at [649, 270] on body "MyMenopauseRx Appointments Messaging Labs Uploads Medications Community Refer a…" at bounding box center [514, 354] width 1018 height 1236
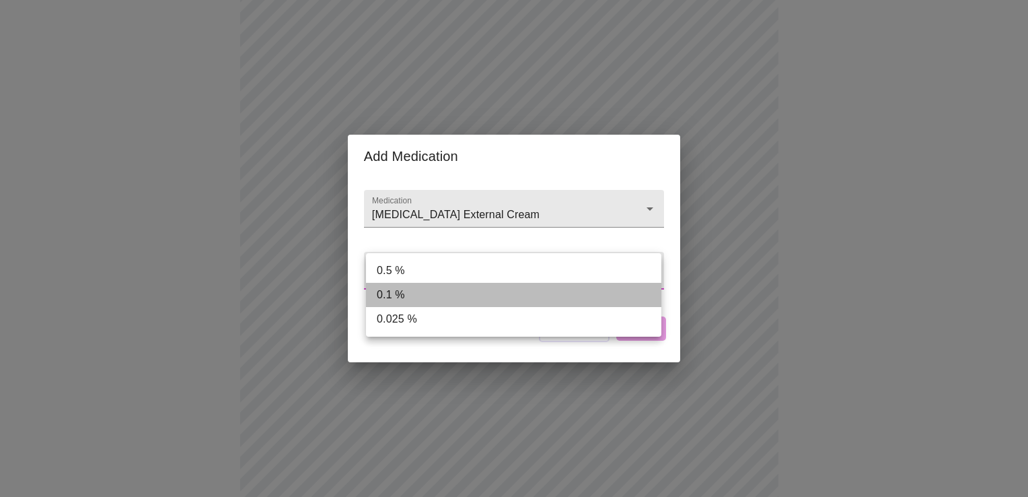
click at [608, 306] on li "0.1 %" at bounding box center [513, 295] width 295 height 24
type input "0.1 %"
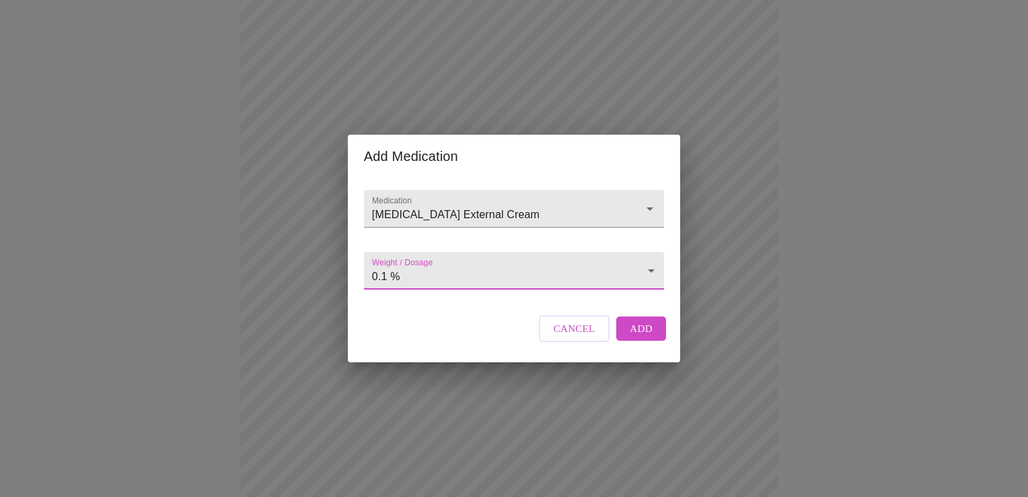
click at [641, 337] on span "Add" at bounding box center [641, 328] width 23 height 17
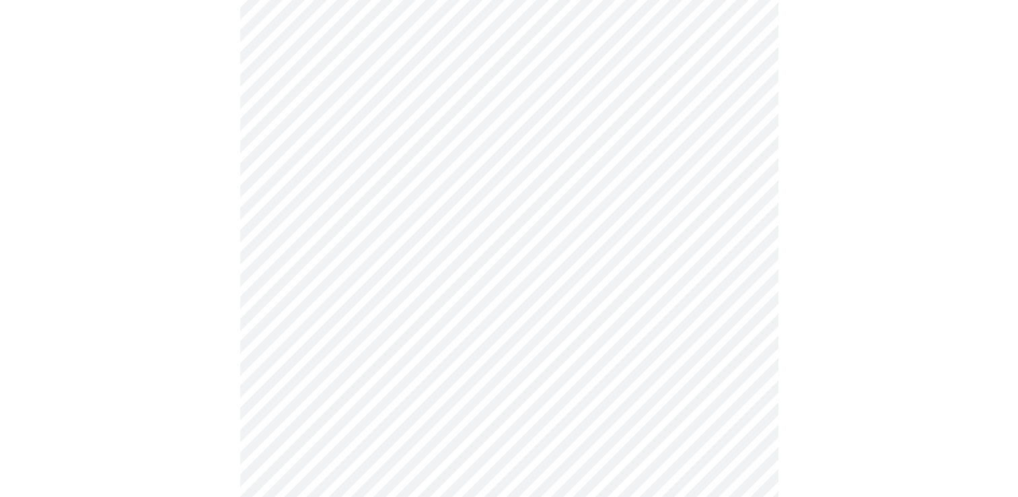
scroll to position [787, 0]
